Goal: Information Seeking & Learning: Learn about a topic

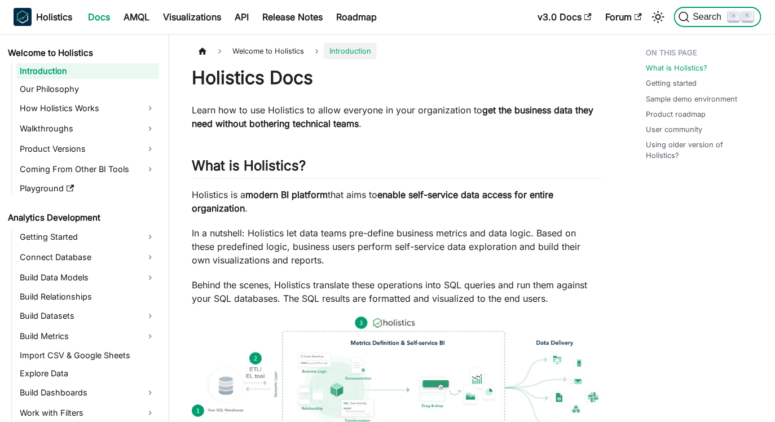
click at [699, 15] on span "Search" at bounding box center [709, 17] width 39 height 10
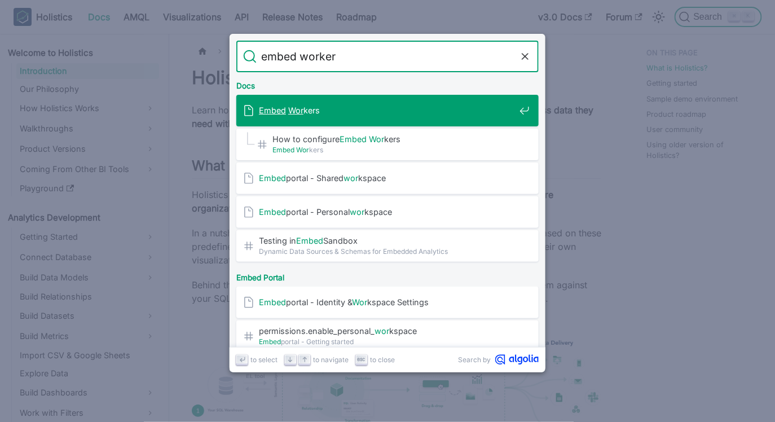
type input "embed workers"
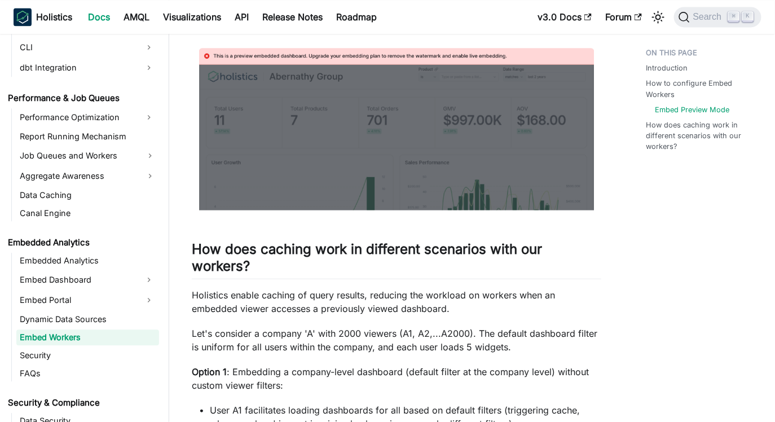
scroll to position [856, 0]
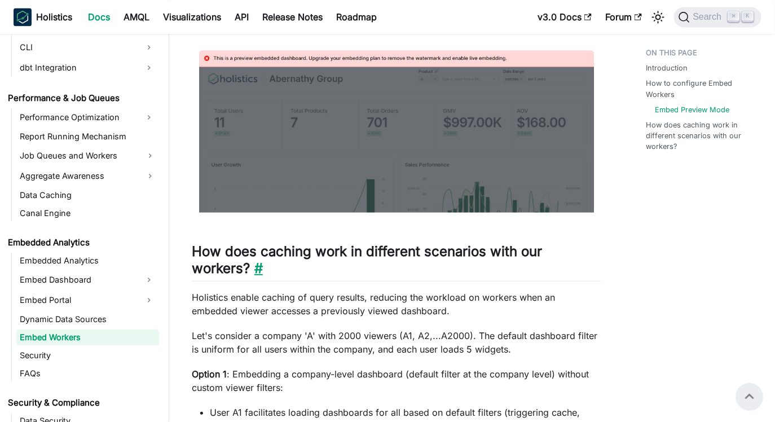
click at [260, 267] on link "​" at bounding box center [256, 268] width 13 height 16
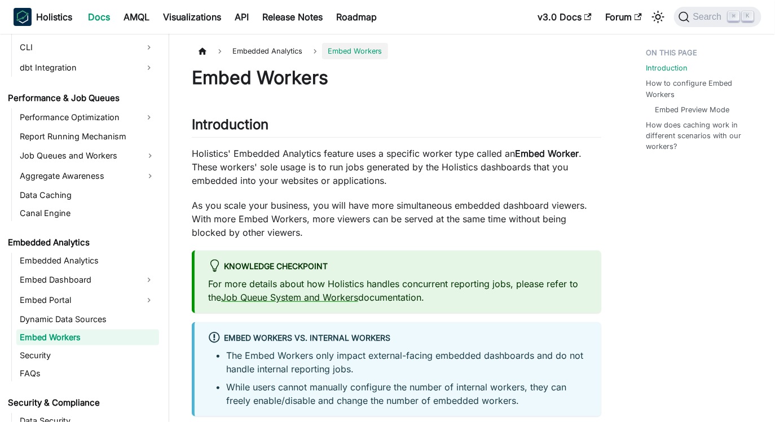
scroll to position [962, 0]
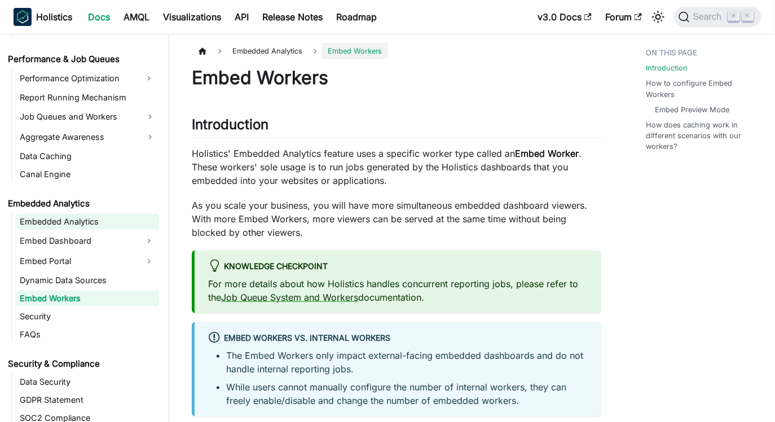
click at [75, 223] on link "Embedded Analytics" at bounding box center [87, 222] width 143 height 16
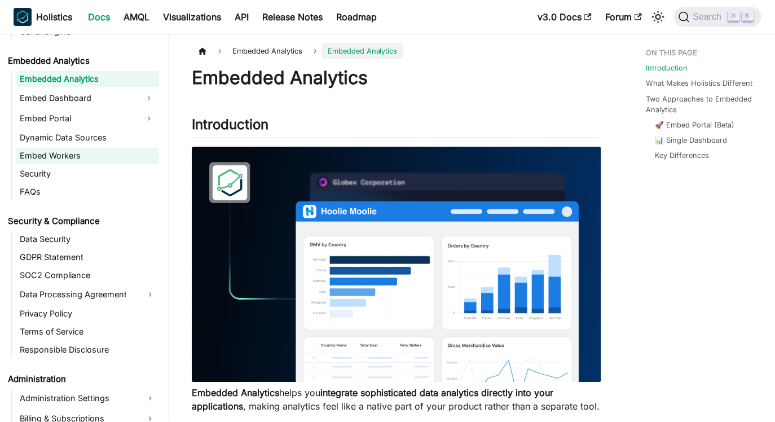
scroll to position [1126, 0]
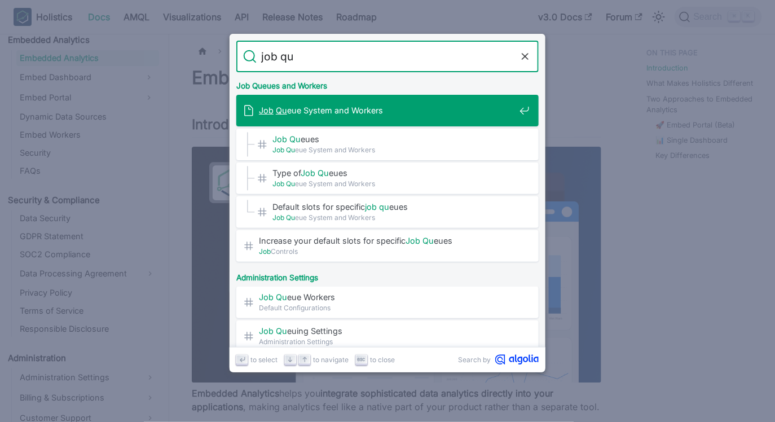
type input "job que"
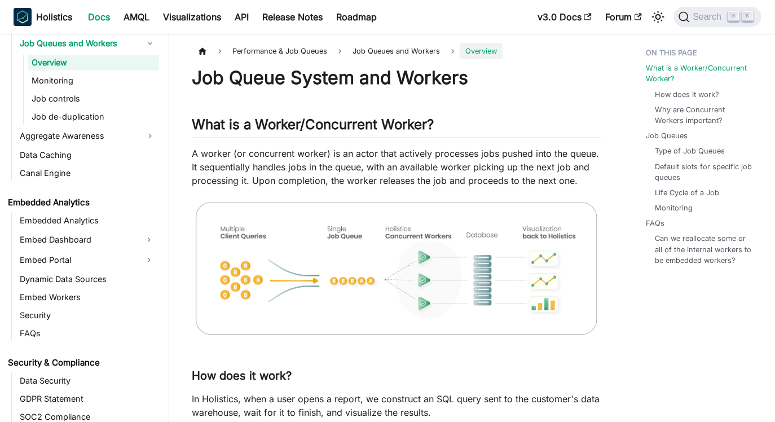
scroll to position [46, 0]
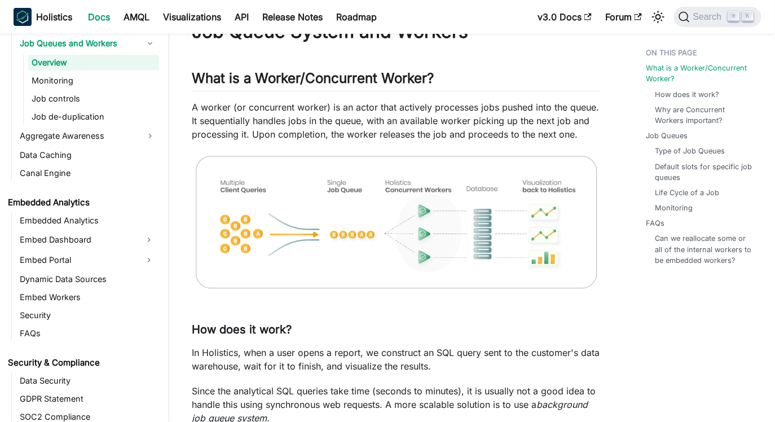
click at [396, 206] on img at bounding box center [397, 222] width 410 height 140
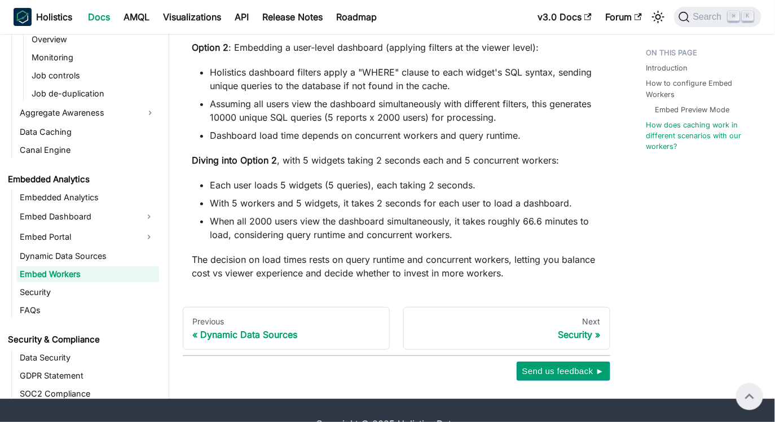
scroll to position [1287, 0]
